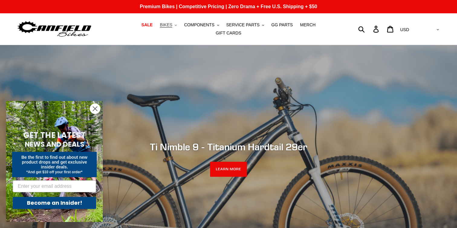
click at [160, 26] on span "BIKES" at bounding box center [166, 24] width 12 height 5
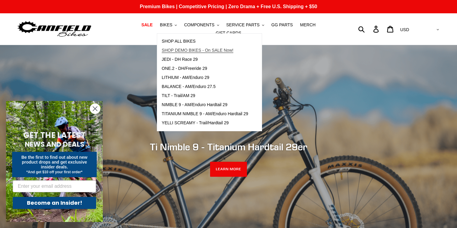
click at [176, 52] on span "SHOP DEMO BIKES - On SALE Now!" at bounding box center [198, 50] width 72 height 5
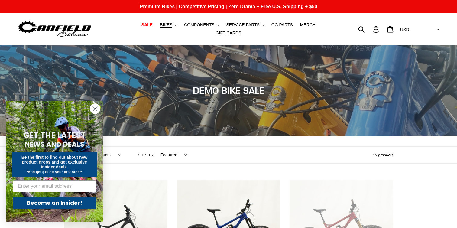
click at [96, 105] on circle "Close dialog" at bounding box center [95, 109] width 10 height 10
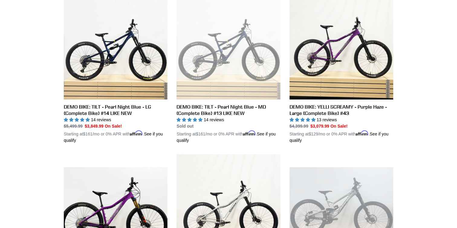
scroll to position [504, 0]
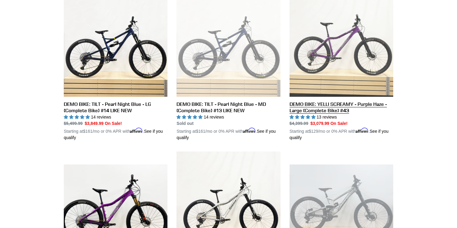
click at [305, 69] on link "DEMO BIKE: YELLI SCREAMY - Purple Haze - Large (Complete Bike) #43" at bounding box center [341, 67] width 104 height 148
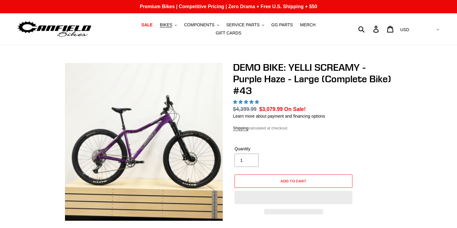
select select "highest-rating"
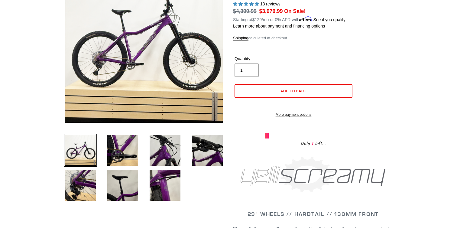
scroll to position [105, 0]
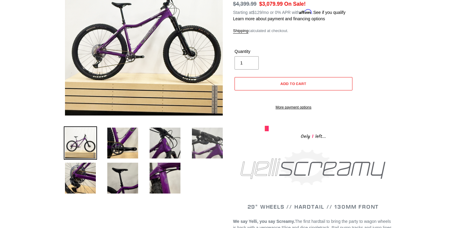
click at [208, 149] on img at bounding box center [207, 142] width 33 height 33
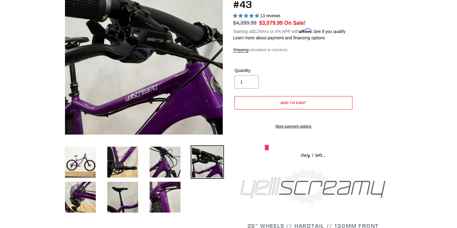
scroll to position [83, 0]
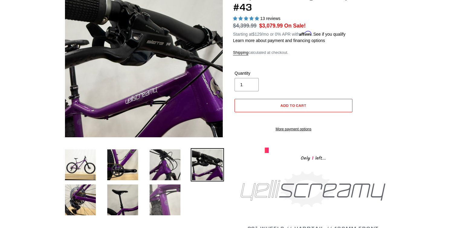
click at [176, 195] on img at bounding box center [164, 199] width 33 height 33
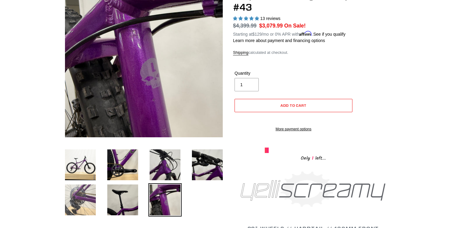
click at [84, 193] on img at bounding box center [80, 199] width 33 height 33
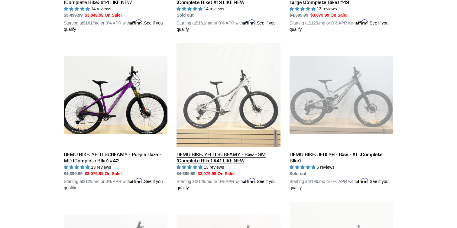
scroll to position [617, 0]
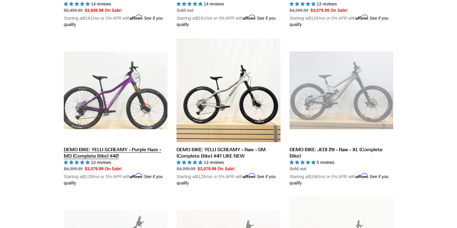
click at [140, 99] on link "DEMO BIKE: YELLI SCREAMY - Purple Haze - MD (Complete Bike) #42" at bounding box center [116, 112] width 104 height 148
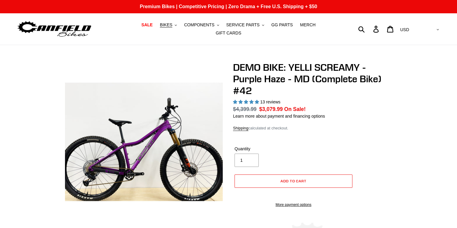
select select "highest-rating"
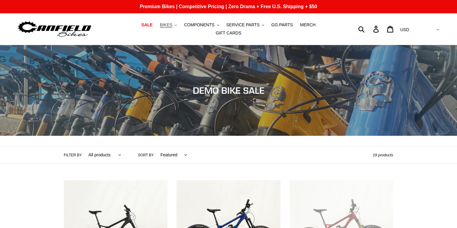
click at [160, 26] on span "BIKES" at bounding box center [166, 24] width 12 height 5
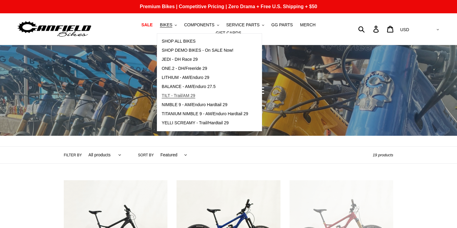
click at [176, 97] on span "TILT - Trail/AM 29" at bounding box center [179, 95] width 34 height 5
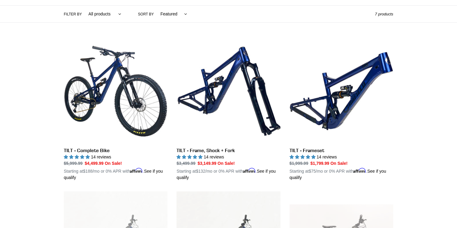
scroll to position [140, 0]
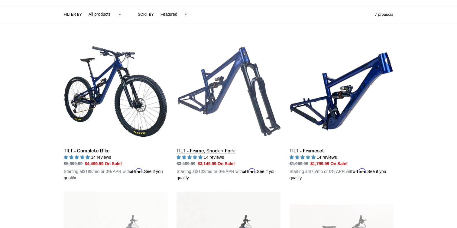
click at [273, 147] on link "TILT - Frame, Shock + Fork" at bounding box center [228, 110] width 104 height 141
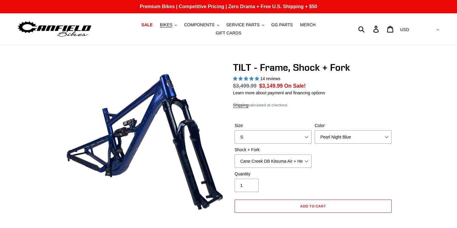
select select "highest-rating"
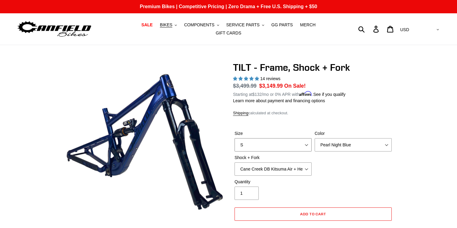
click at [273, 147] on select "S M L XL" at bounding box center [272, 144] width 77 height 13
select select "L"
click at [278, 162] on select "Cane Creek DB Kitsuma Air + Helm MKII 140mm Cane Creek DB Kitsuma Air + Fox 36 …" at bounding box center [272, 168] width 77 height 13
click at [271, 168] on select "Cane Creek DB Kitsuma Air + Helm MKII 140mm Cane Creek DB Kitsuma Air + Fox 36 …" at bounding box center [272, 168] width 77 height 13
select select "EXT Storia V3-S + EXT Era V2.1"
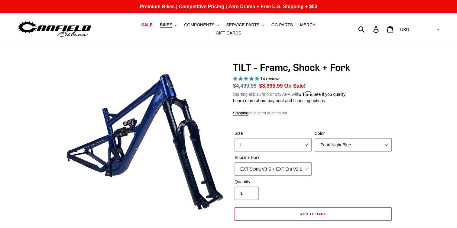
click at [368, 144] on select "Pearl Night Blue" at bounding box center [353, 144] width 77 height 13
